Goal: Task Accomplishment & Management: Use online tool/utility

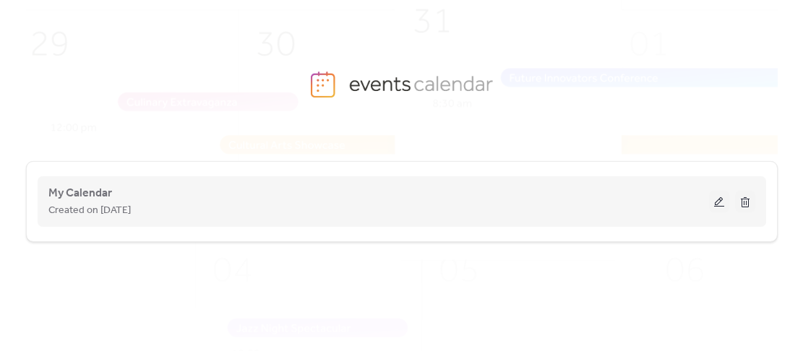
click at [717, 197] on button at bounding box center [719, 202] width 20 height 22
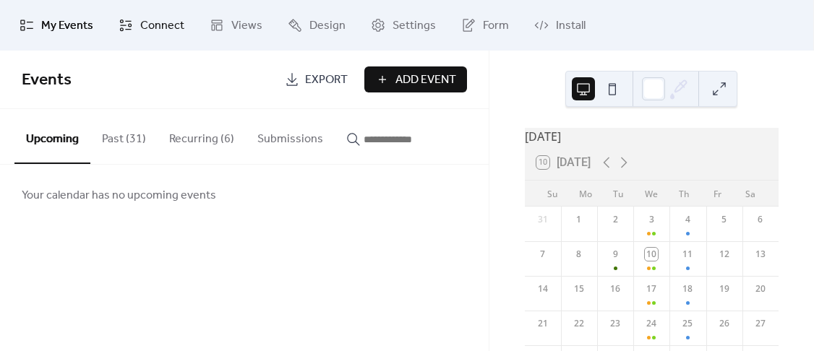
click at [157, 25] on span "Connect" at bounding box center [162, 25] width 44 height 17
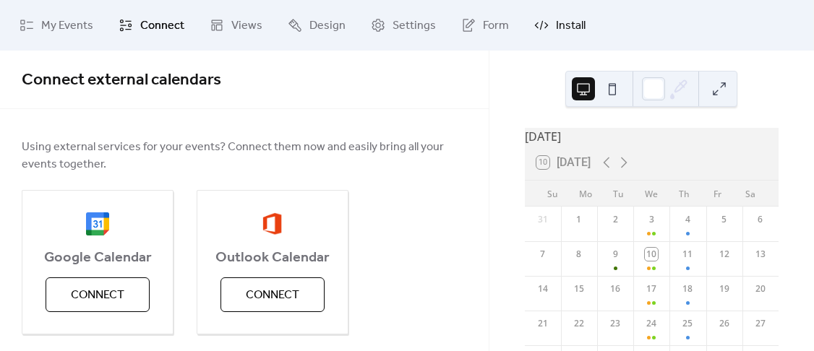
click at [556, 20] on span "Install" at bounding box center [571, 25] width 30 height 17
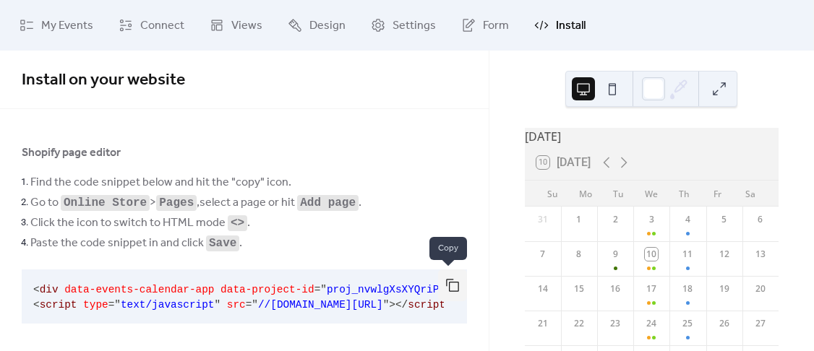
click at [445, 283] on button "button" at bounding box center [452, 286] width 29 height 32
